Goal: Information Seeking & Learning: Check status

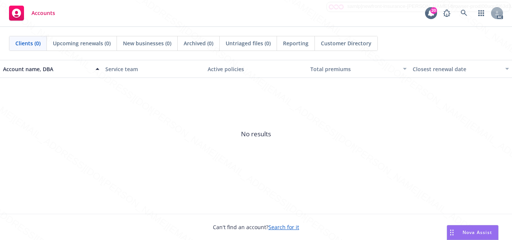
click at [351, 173] on span "No results" at bounding box center [256, 134] width 512 height 112
click at [199, 130] on span "No results" at bounding box center [256, 134] width 512 height 112
click at [462, 15] on icon at bounding box center [464, 13] width 7 height 7
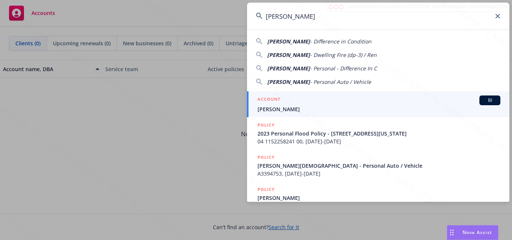
type input "[PERSON_NAME]"
click at [338, 105] on span "[PERSON_NAME]" at bounding box center [378, 109] width 243 height 8
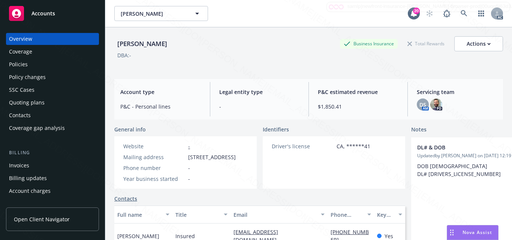
click at [301, 175] on div "Driver's license CA, ******41" at bounding box center [321, 162] width 117 height 52
click at [324, 165] on div "Driver's license CA, ******41" at bounding box center [321, 162] width 117 height 52
click at [326, 153] on div "Driver's license CA, ******41" at bounding box center [321, 162] width 117 height 52
click at [308, 180] on div "Driver's license CA, ******41" at bounding box center [321, 162] width 117 height 52
click at [240, 114] on div "Legal entity type -" at bounding box center [259, 99] width 93 height 34
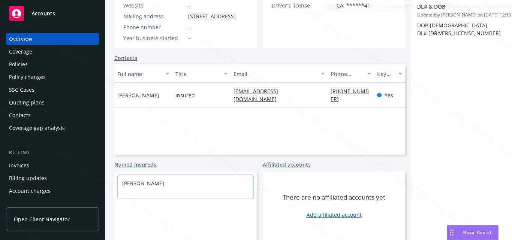
scroll to position [162, 0]
click at [283, 194] on span "There are no affiliated accounts yet" at bounding box center [334, 197] width 103 height 9
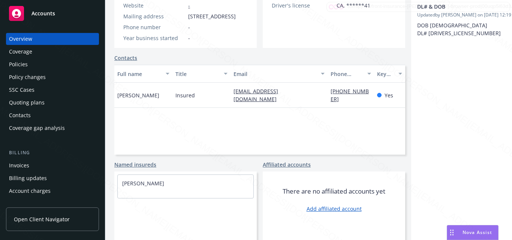
click at [212, 118] on div "Full name Title Email Phone number Key contact [PERSON_NAME] Insured [EMAIL_ADD…" at bounding box center [259, 110] width 291 height 90
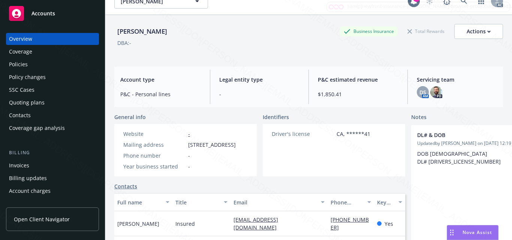
scroll to position [0, 0]
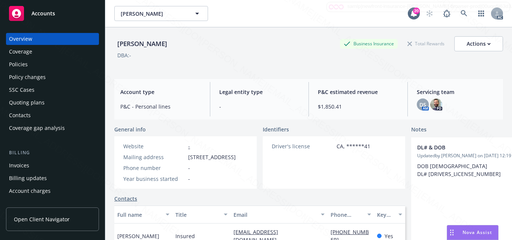
click at [36, 54] on div "Coverage" at bounding box center [52, 52] width 87 height 12
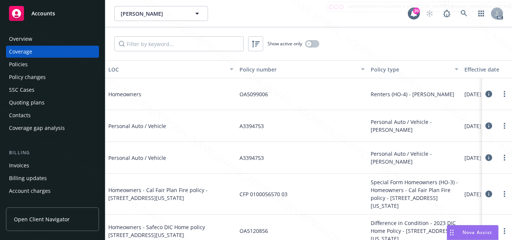
click at [33, 64] on div "Policies" at bounding box center [52, 64] width 87 height 12
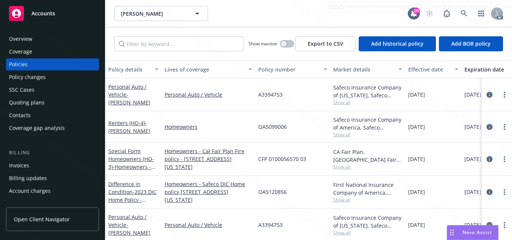
scroll to position [39, 0]
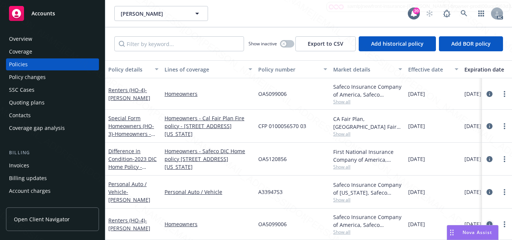
click at [486, 221] on icon "circleInformation" at bounding box center [489, 224] width 6 height 6
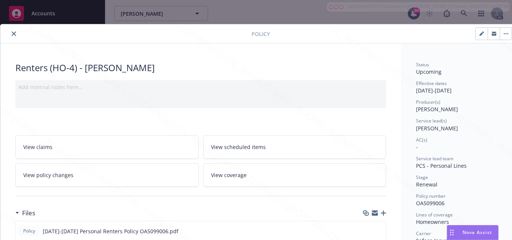
click at [477, 144] on div "AC(s) -" at bounding box center [458, 144] width 84 height 14
click at [488, 157] on div "Service lead team" at bounding box center [458, 159] width 84 height 6
click at [497, 162] on div "Service lead team PCS - Personal Lines" at bounding box center [458, 163] width 84 height 14
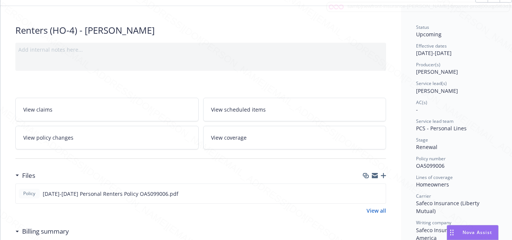
scroll to position [75, 0]
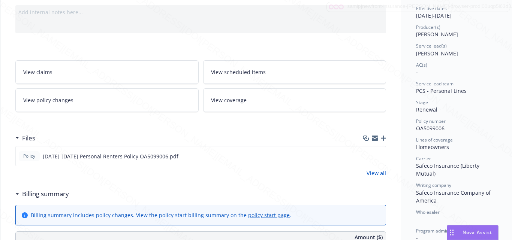
click at [468, 136] on div "Status Upcoming Effective dates [DATE] - [DATE] Producer(s) [PERSON_NAME] Servi…" at bounding box center [458, 171] width 84 height 368
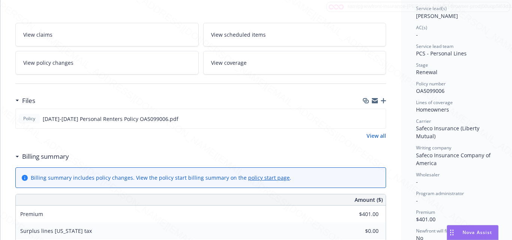
scroll to position [37, 0]
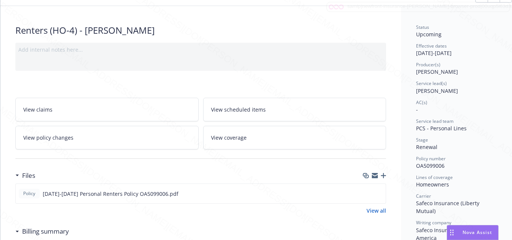
click at [443, 180] on span "Lines of coverage" at bounding box center [434, 177] width 37 height 6
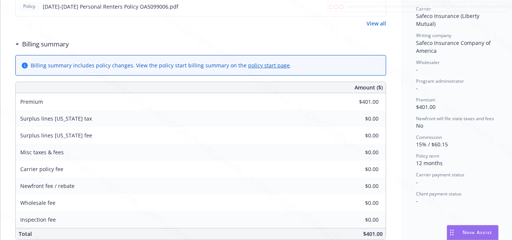
scroll to position [262, 0]
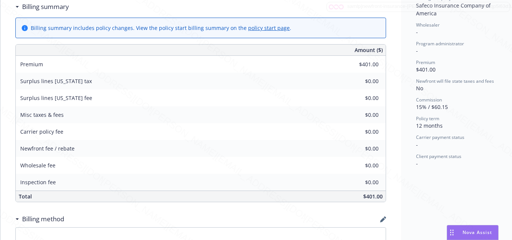
click at [412, 187] on div "Status Upcoming Effective dates [DATE] - [DATE] Producer(s) [PERSON_NAME] Servi…" at bounding box center [458, 102] width 114 height 642
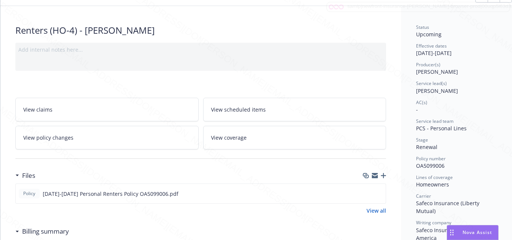
scroll to position [0, 0]
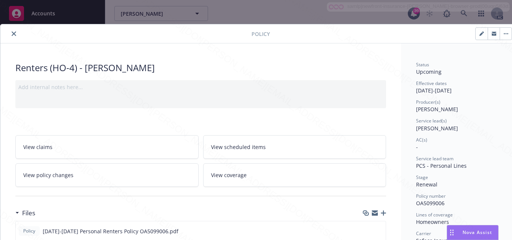
click at [259, 151] on link "View scheduled items" at bounding box center [294, 147] width 183 height 24
click at [235, 176] on span "View coverage" at bounding box center [229, 175] width 36 height 8
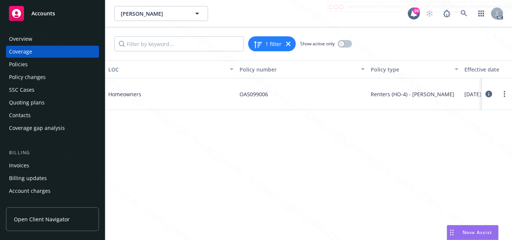
click at [489, 93] on icon at bounding box center [488, 94] width 7 height 7
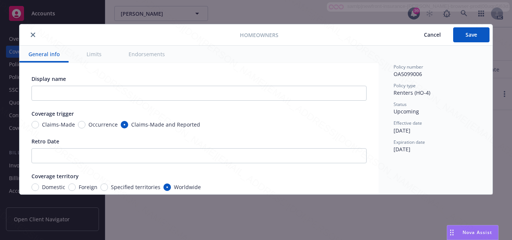
click at [93, 60] on button "Limits" at bounding box center [94, 54] width 33 height 17
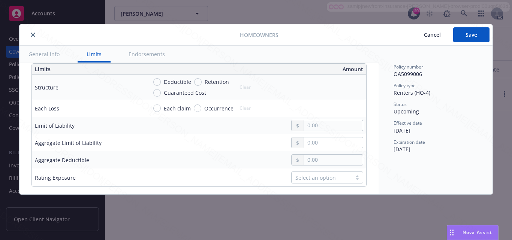
click at [151, 56] on button "Endorsements" at bounding box center [147, 54] width 54 height 17
type textarea "x"
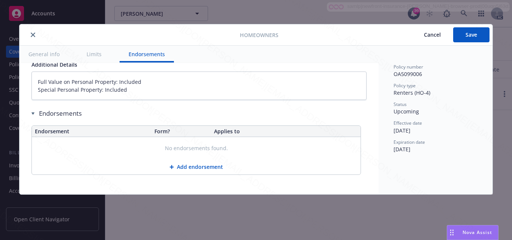
scroll to position [470, 0]
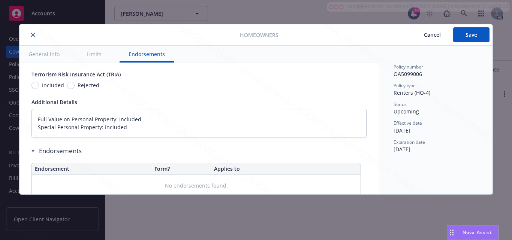
click at [473, 116] on div "Policy number OA5099006 Policy type Renters (HO-4) Status Upcoming Effective da…" at bounding box center [435, 109] width 84 height 90
click at [430, 33] on span "Cancel" at bounding box center [432, 34] width 17 height 7
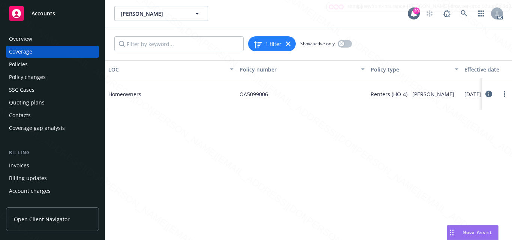
click at [235, 156] on div "LOC Policy number Policy type Effective date Expiration date Status Homeowners …" at bounding box center [308, 150] width 407 height 180
click at [63, 48] on div "Coverage" at bounding box center [52, 52] width 87 height 12
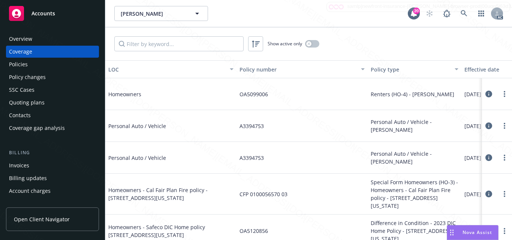
click at [58, 42] on div "Overview" at bounding box center [52, 39] width 87 height 12
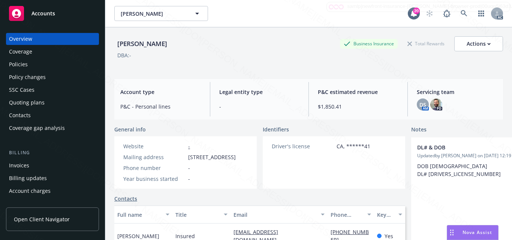
click at [60, 16] on div "Accounts" at bounding box center [52, 13] width 87 height 15
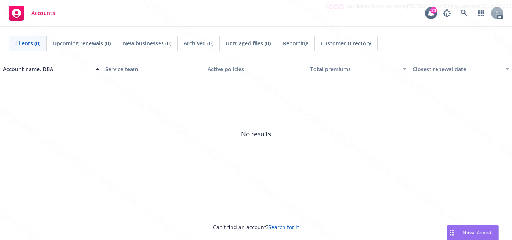
click at [233, 124] on span "No results" at bounding box center [256, 134] width 512 height 112
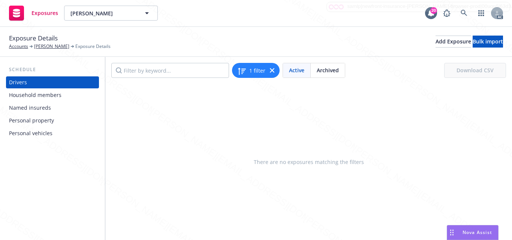
click at [42, 97] on div "Household members" at bounding box center [35, 95] width 52 height 12
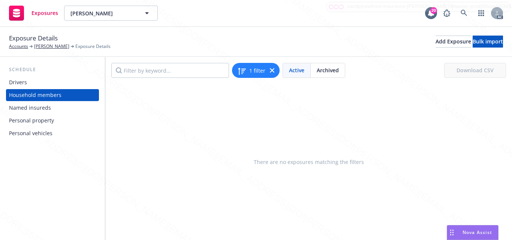
click at [44, 106] on div "Named insureds" at bounding box center [30, 108] width 42 height 12
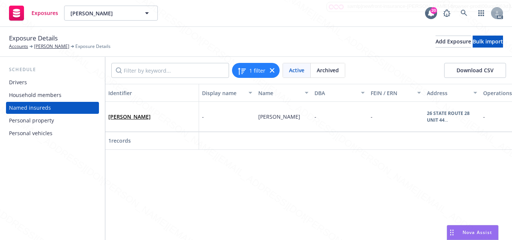
click at [35, 120] on div "Personal property" at bounding box center [31, 121] width 45 height 12
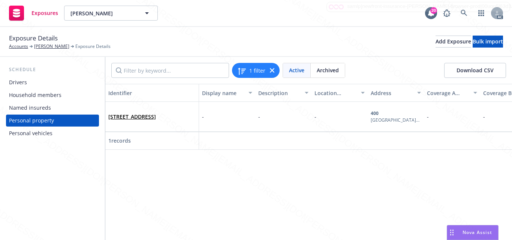
click at [64, 133] on div "Personal vehicles" at bounding box center [52, 133] width 87 height 12
